Goal: Information Seeking & Learning: Compare options

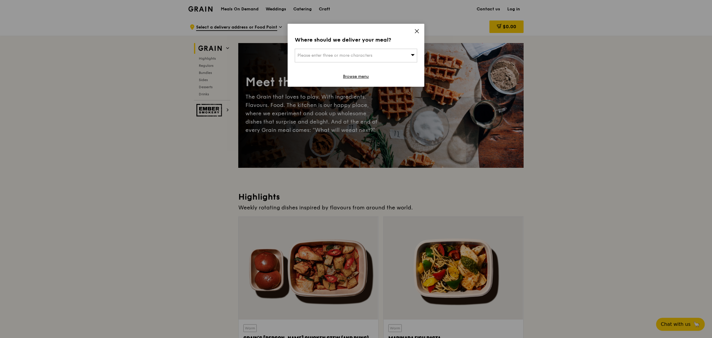
click at [416, 30] on icon at bounding box center [416, 31] width 5 height 5
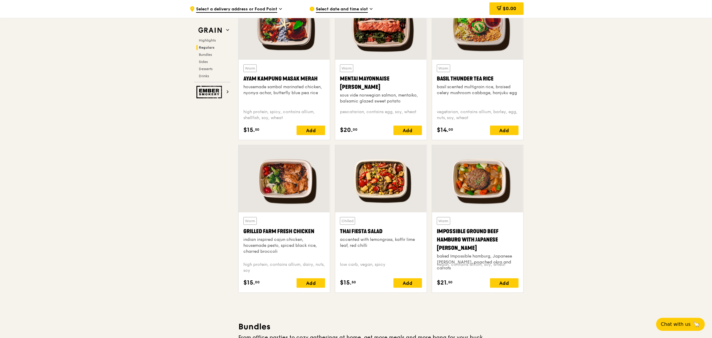
scroll to position [483, 0]
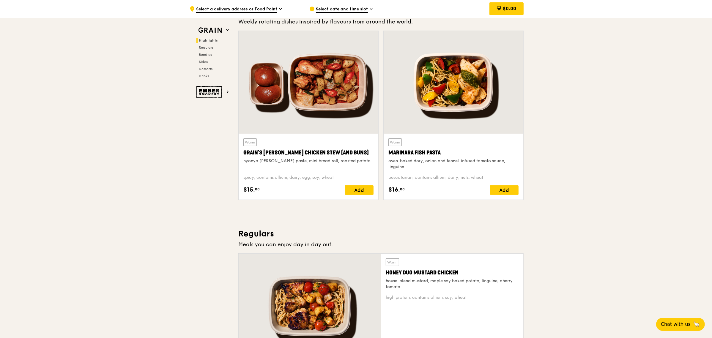
scroll to position [111, 0]
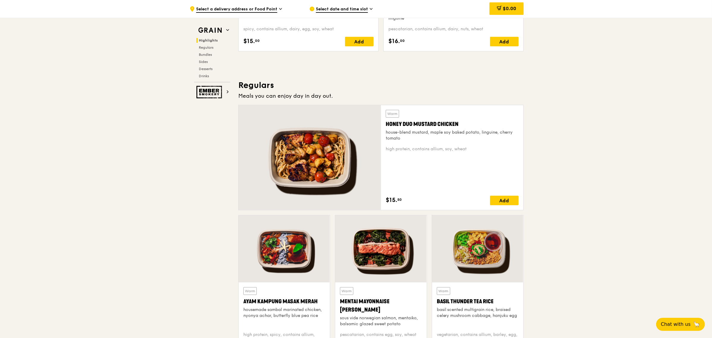
scroll to position [408, 0]
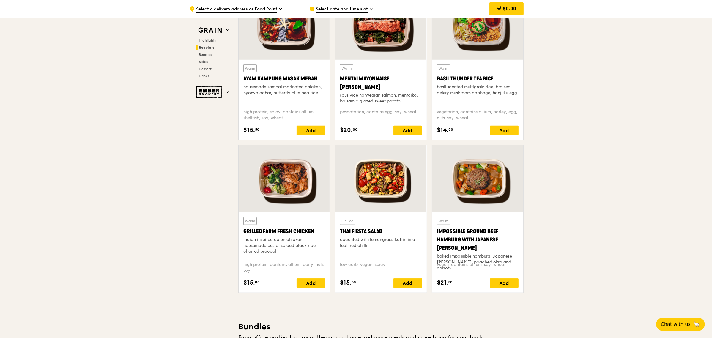
scroll to position [520, 0]
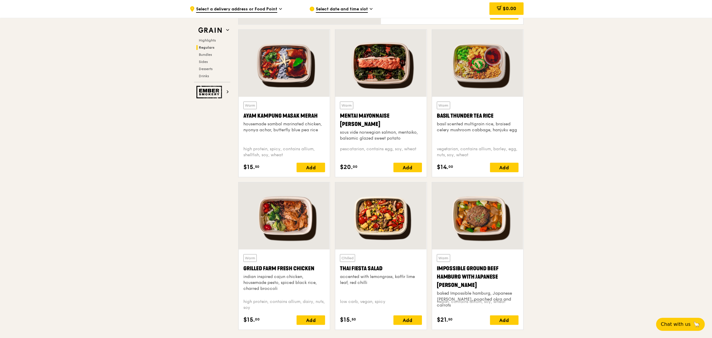
click at [390, 216] on div at bounding box center [380, 215] width 91 height 67
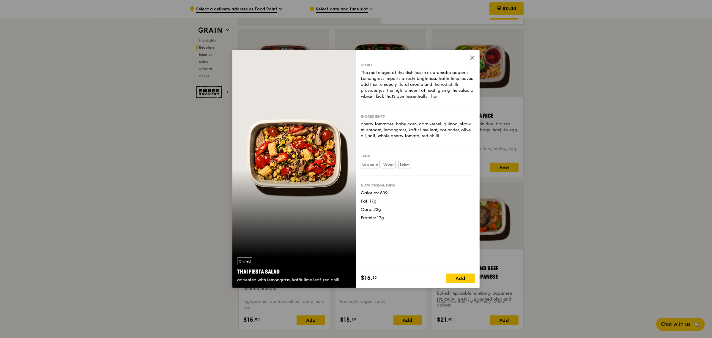
click at [471, 59] on icon at bounding box center [471, 57] width 5 height 5
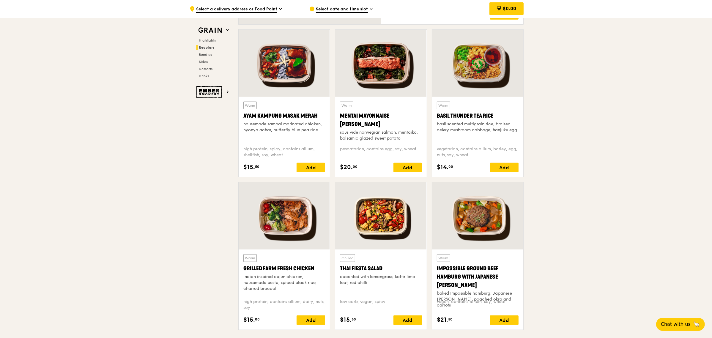
click at [461, 78] on div at bounding box center [477, 63] width 91 height 67
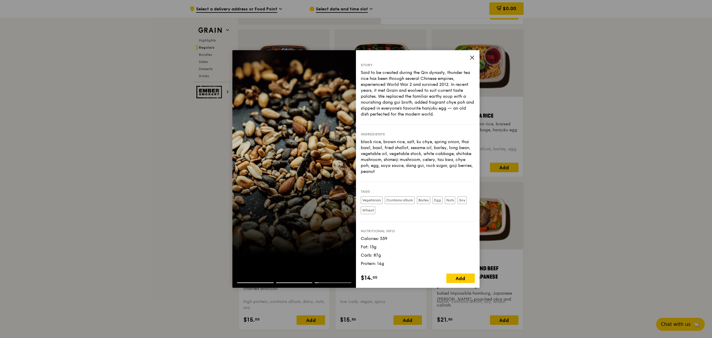
click at [473, 59] on icon at bounding box center [472, 58] width 4 height 4
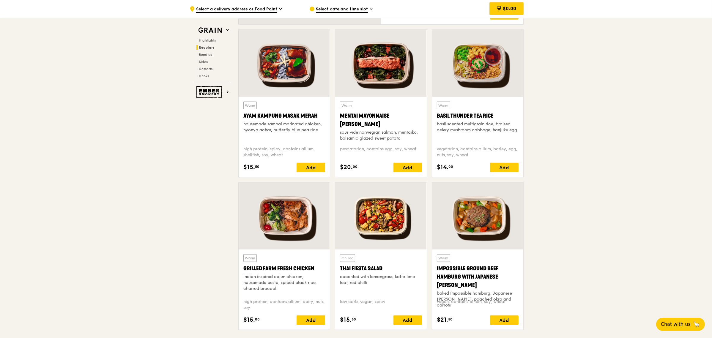
scroll to position [557, 0]
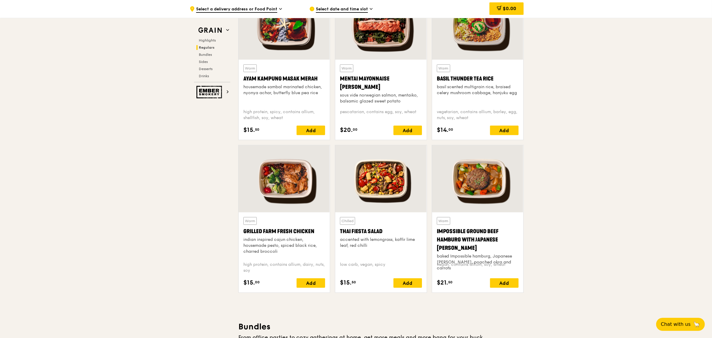
click at [492, 193] on div at bounding box center [477, 178] width 91 height 67
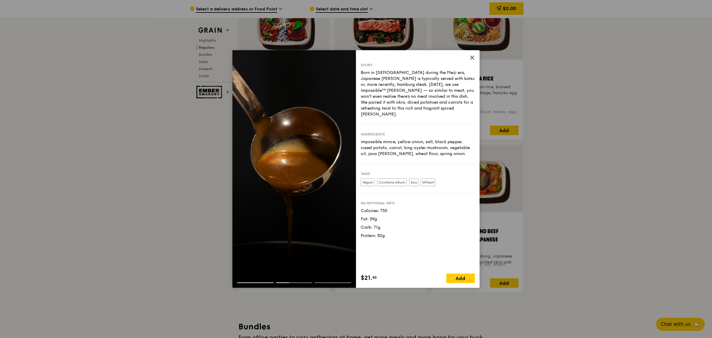
click at [471, 56] on icon at bounding box center [471, 57] width 5 height 5
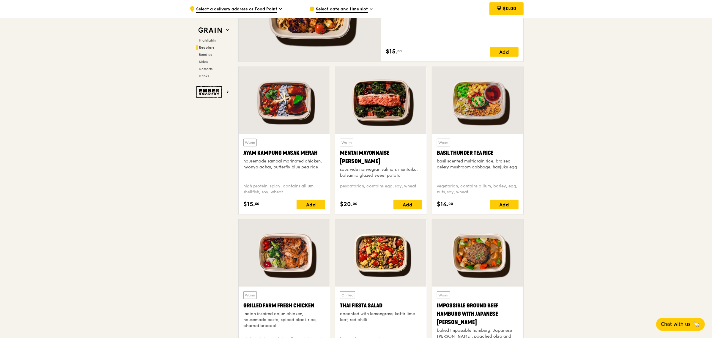
scroll to position [520, 0]
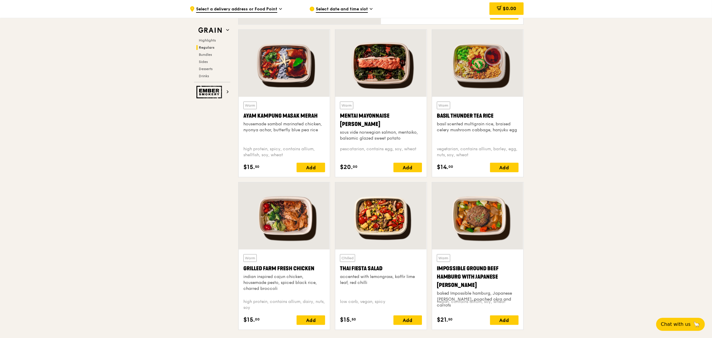
click at [286, 231] on div at bounding box center [284, 215] width 91 height 67
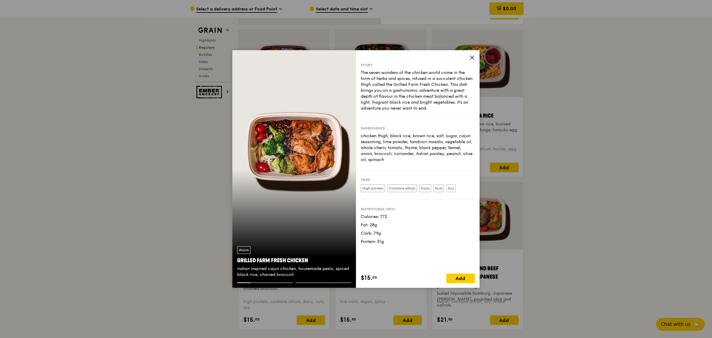
click at [472, 60] on icon at bounding box center [471, 57] width 5 height 5
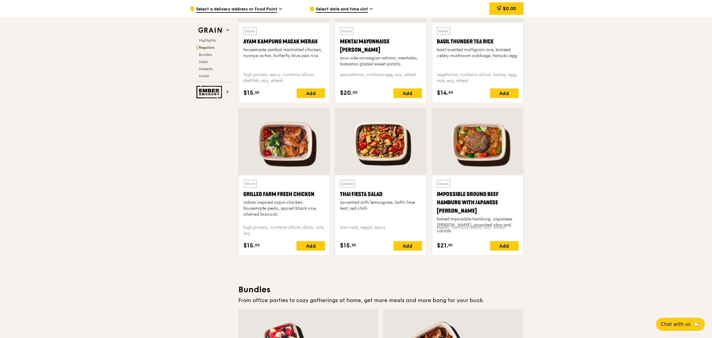
scroll to position [557, 0]
